Goal: Transaction & Acquisition: Purchase product/service

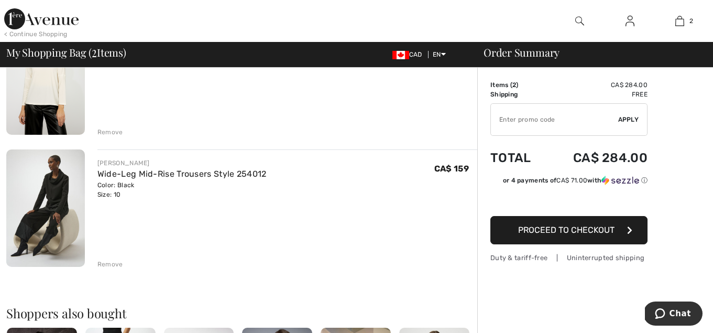
click at [112, 260] on div "Remove" at bounding box center [110, 263] width 26 height 9
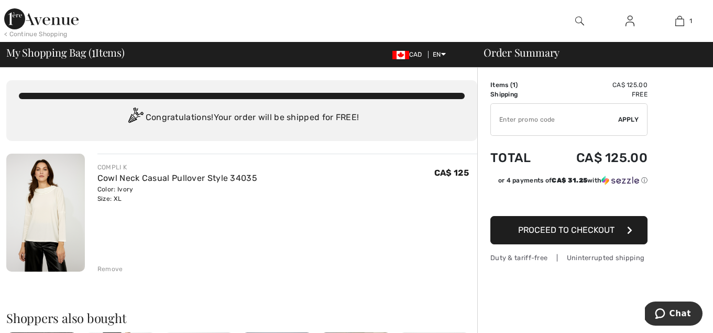
click at [58, 208] on img at bounding box center [45, 213] width 79 height 118
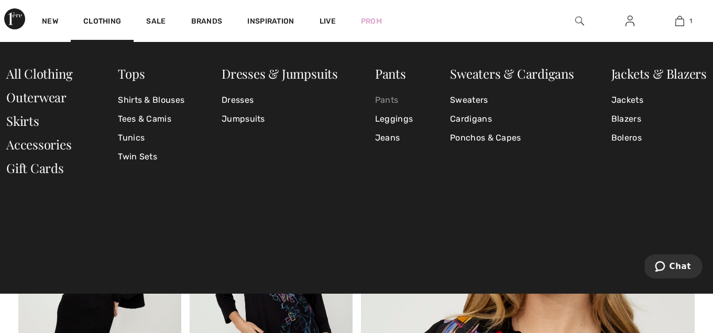
click at [386, 97] on link "Pants" at bounding box center [394, 100] width 38 height 19
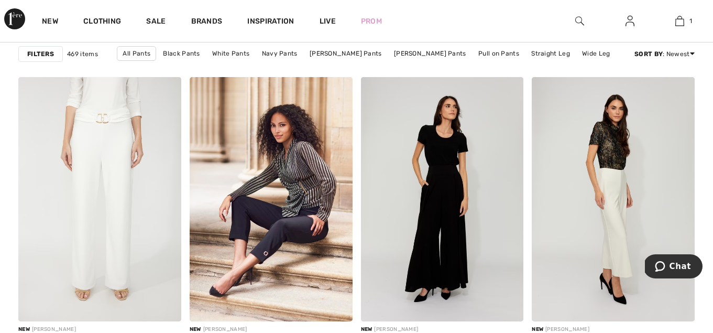
scroll to position [684, 0]
